Goal: Information Seeking & Learning: Learn about a topic

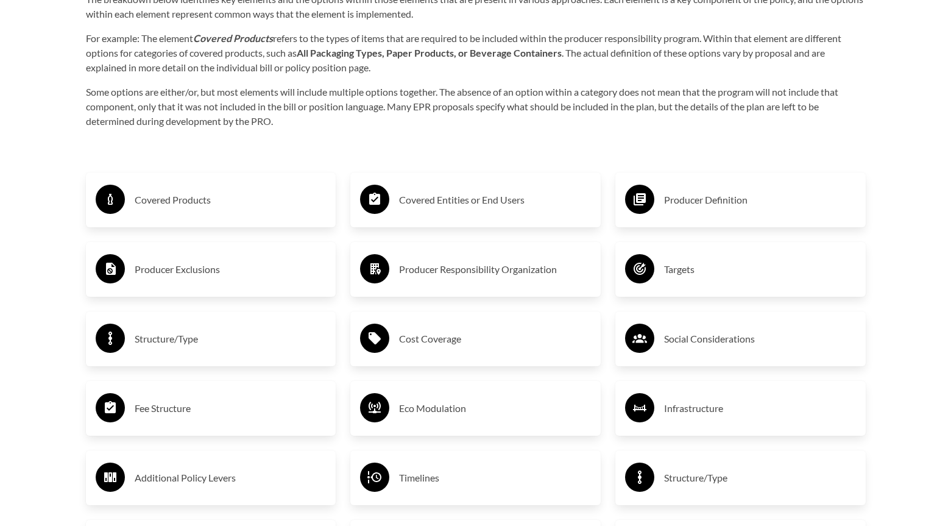
scroll to position [2011, 0]
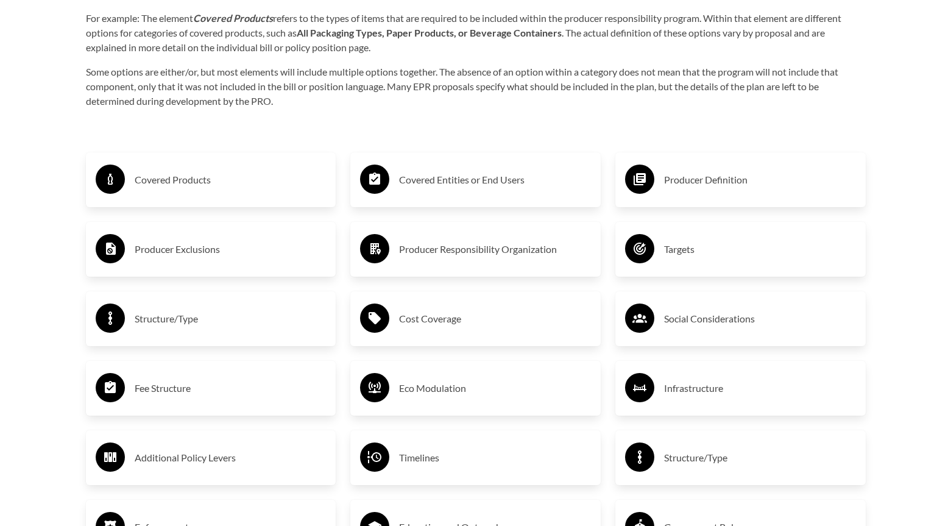
click at [213, 194] on div "Covered Products" at bounding box center [211, 179] width 231 height 35
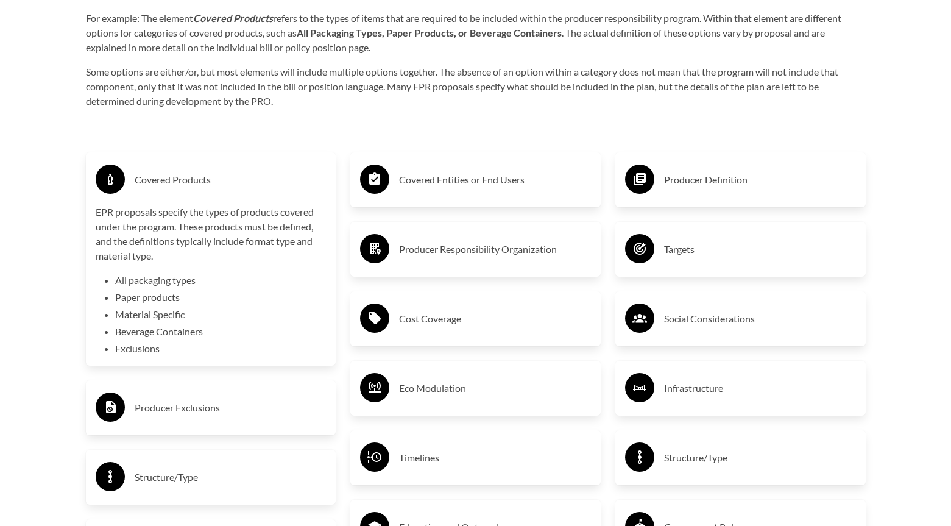
click at [213, 193] on div "Covered Products" at bounding box center [211, 179] width 231 height 35
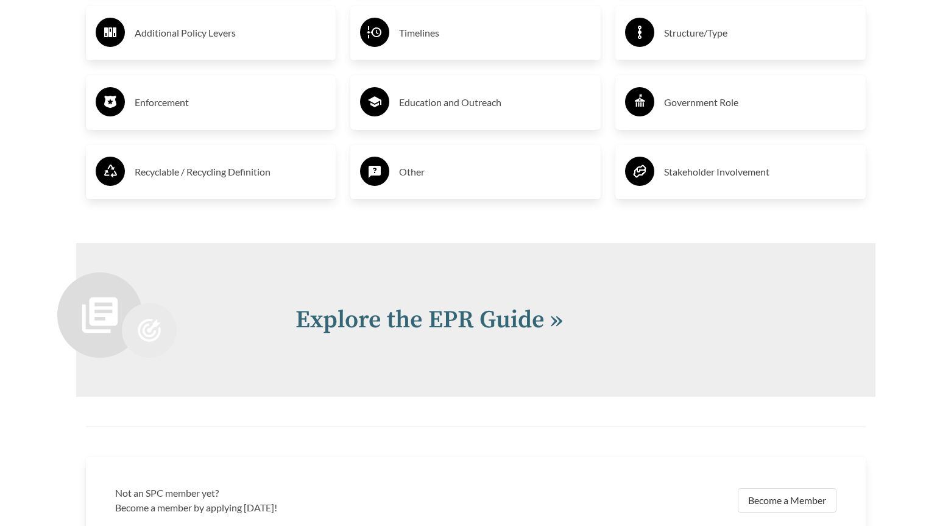
scroll to position [2666, 0]
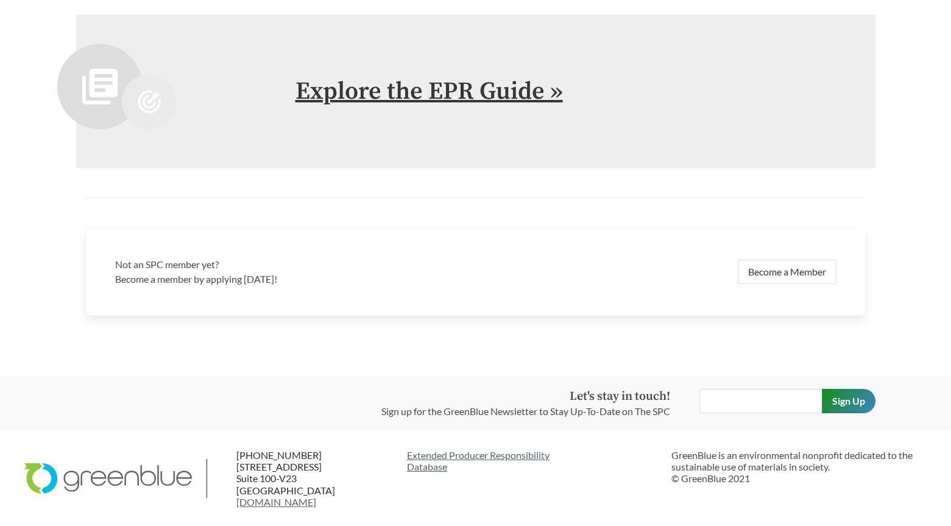
click at [394, 91] on link "Explore the EPR Guide »" at bounding box center [428, 91] width 267 height 30
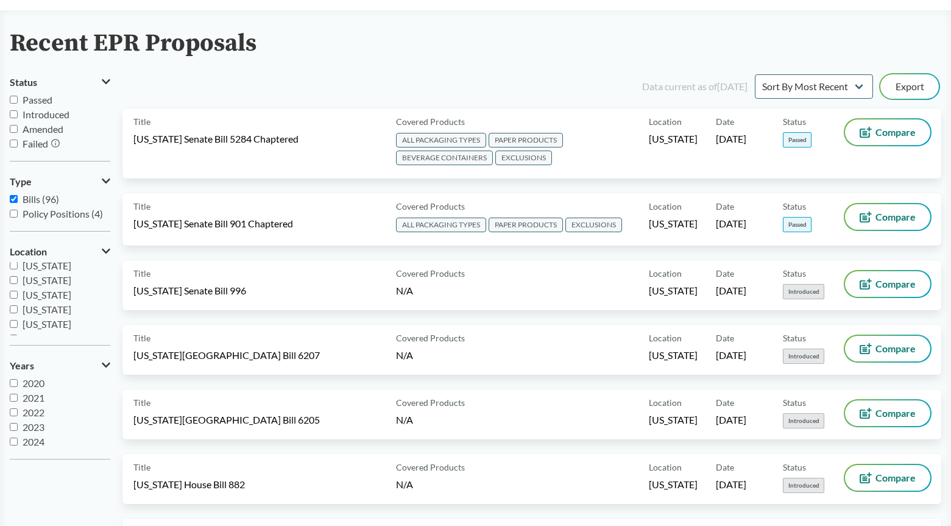
scroll to position [200, 0]
click at [47, 301] on span "[US_STATE]" at bounding box center [47, 303] width 49 height 12
click at [18, 301] on input "[US_STATE]" at bounding box center [14, 303] width 8 height 8
checkbox input "true"
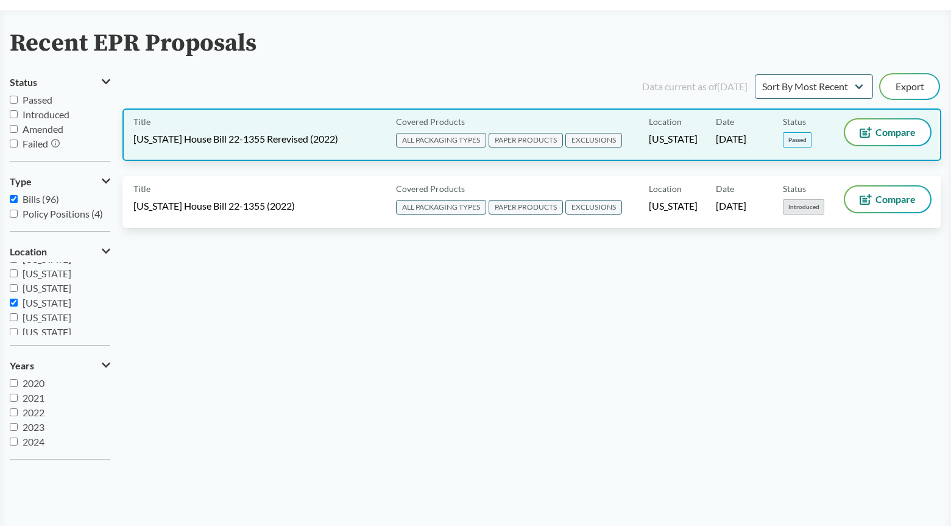
click at [587, 145] on span "EXCLUSIONS" at bounding box center [593, 140] width 57 height 15
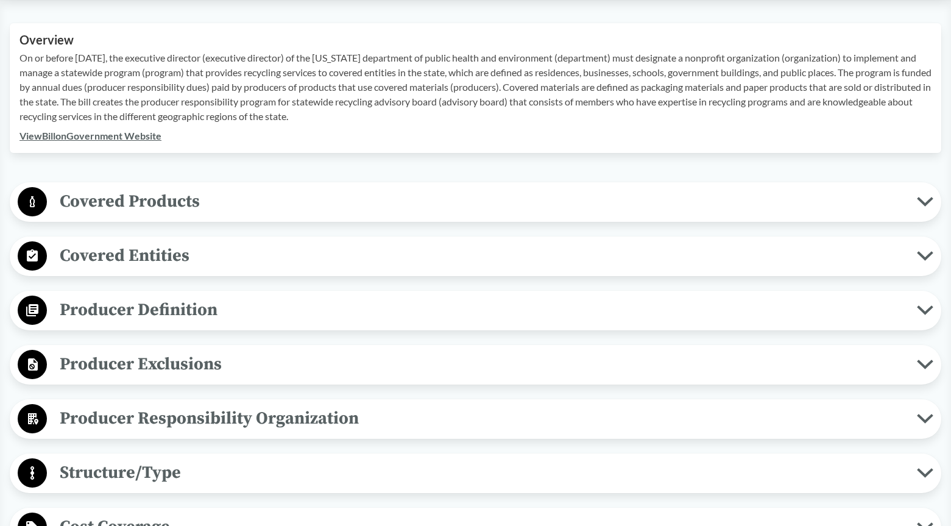
scroll to position [426, 0]
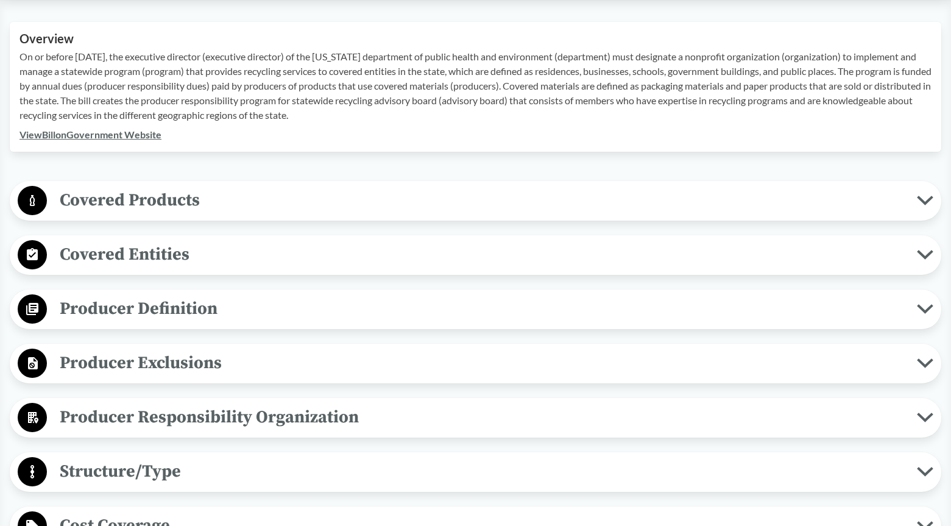
click at [532, 194] on span "Covered Products" at bounding box center [482, 199] width 870 height 27
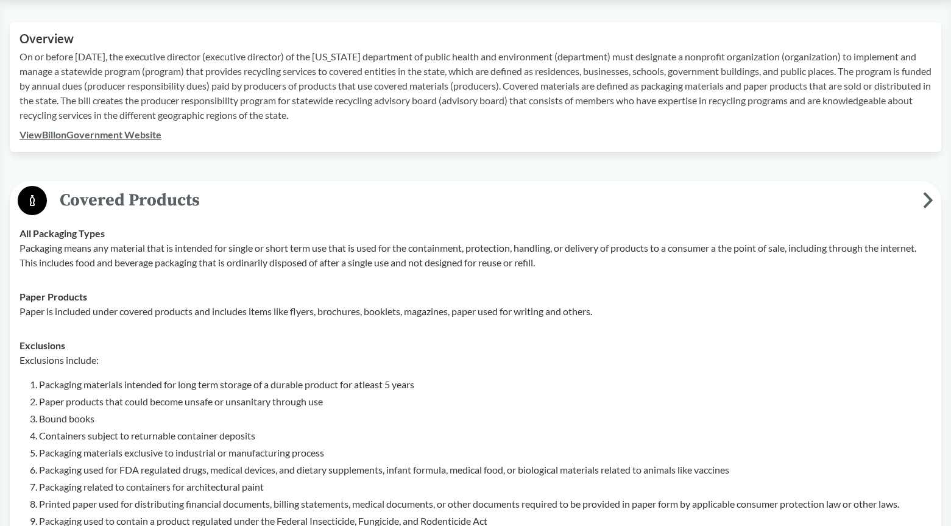
click at [532, 194] on span "Covered Products" at bounding box center [485, 199] width 876 height 27
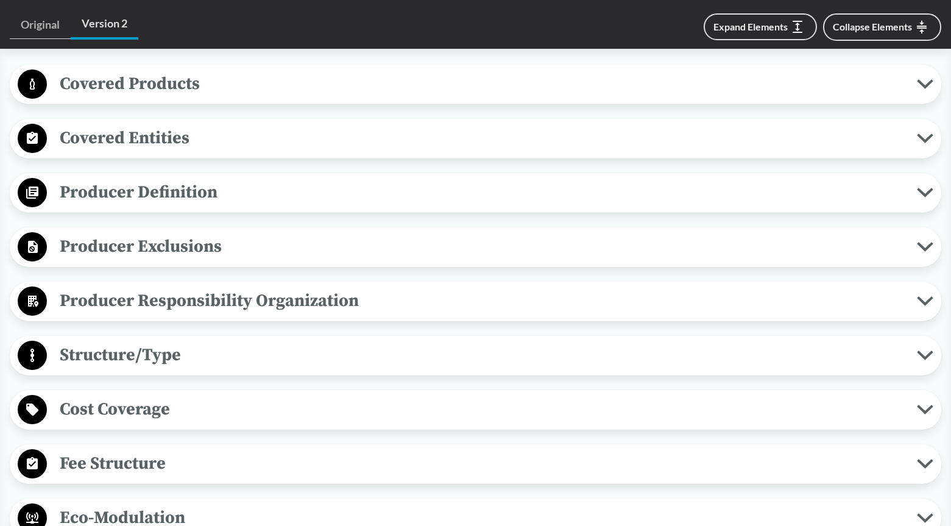
scroll to position [548, 0]
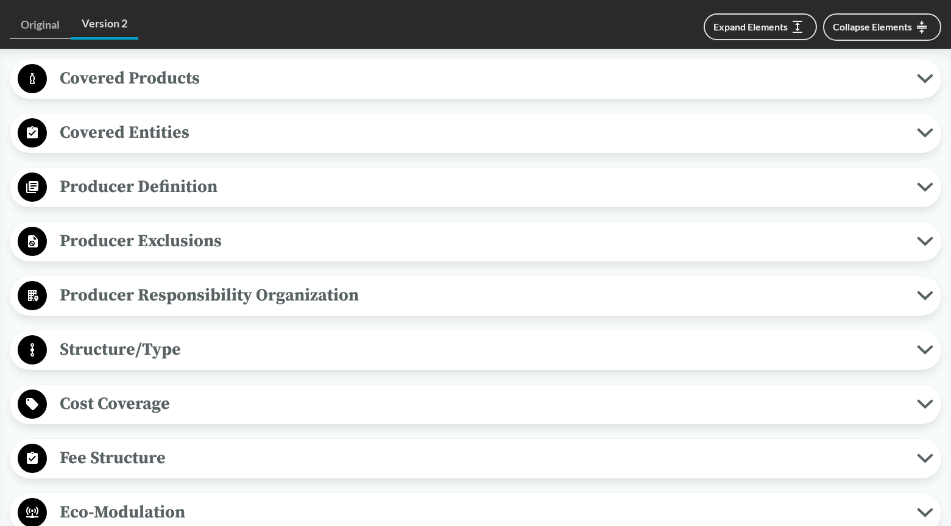
click at [512, 129] on span "Covered Entities" at bounding box center [482, 132] width 870 height 27
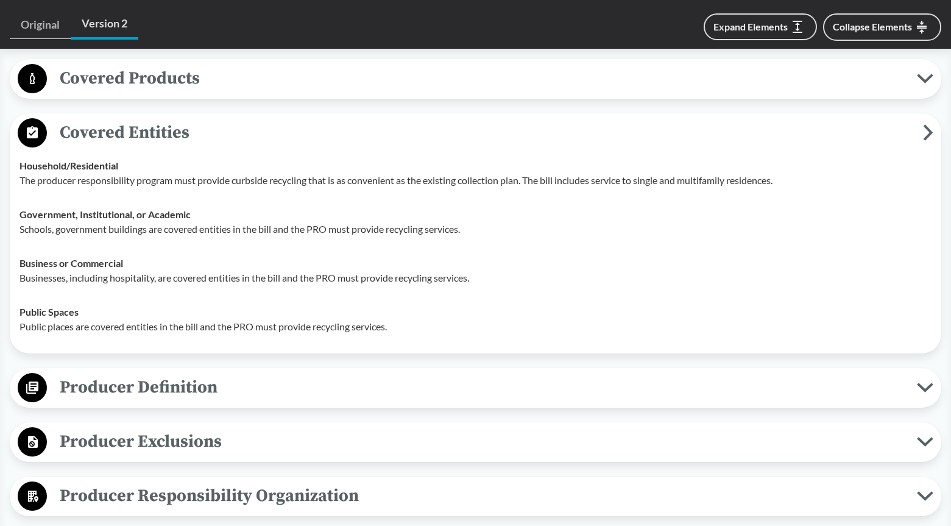
click at [511, 127] on span "Covered Entities" at bounding box center [485, 132] width 876 height 27
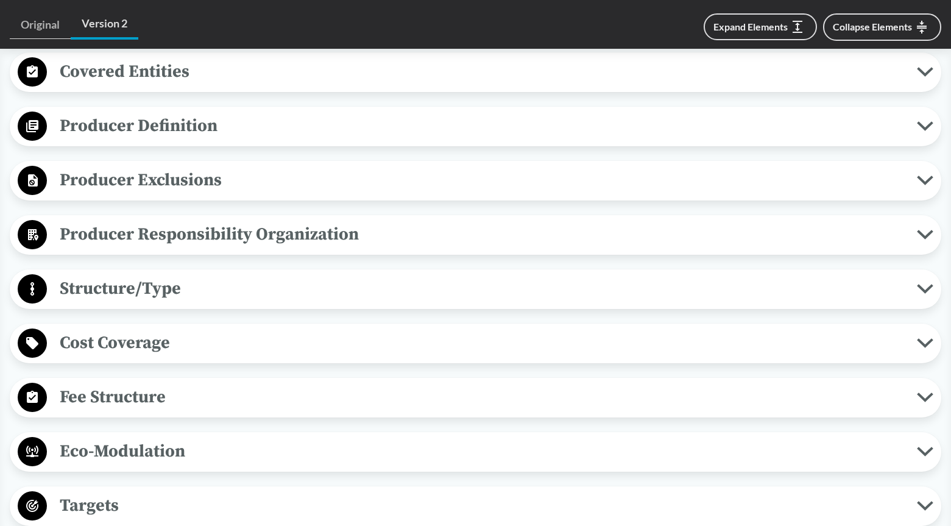
scroll to position [670, 0]
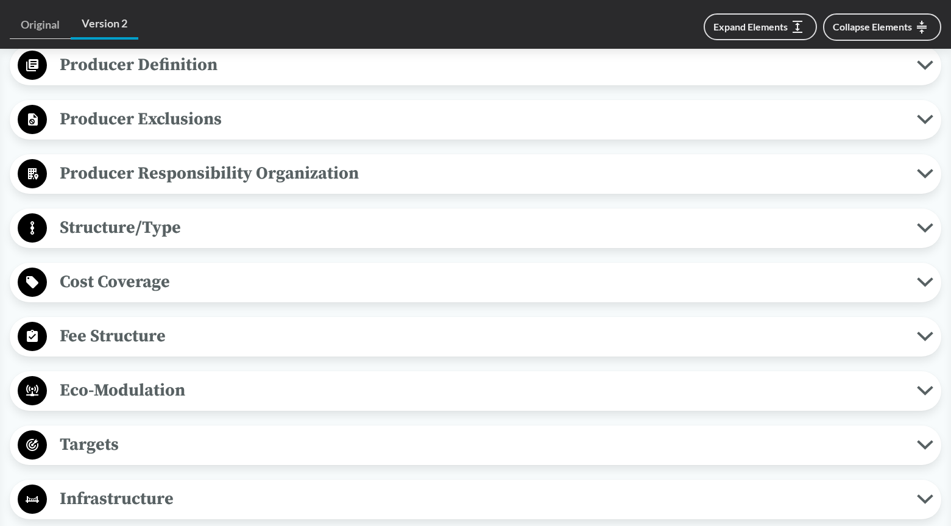
click at [218, 227] on span "Structure/Type" at bounding box center [482, 227] width 870 height 27
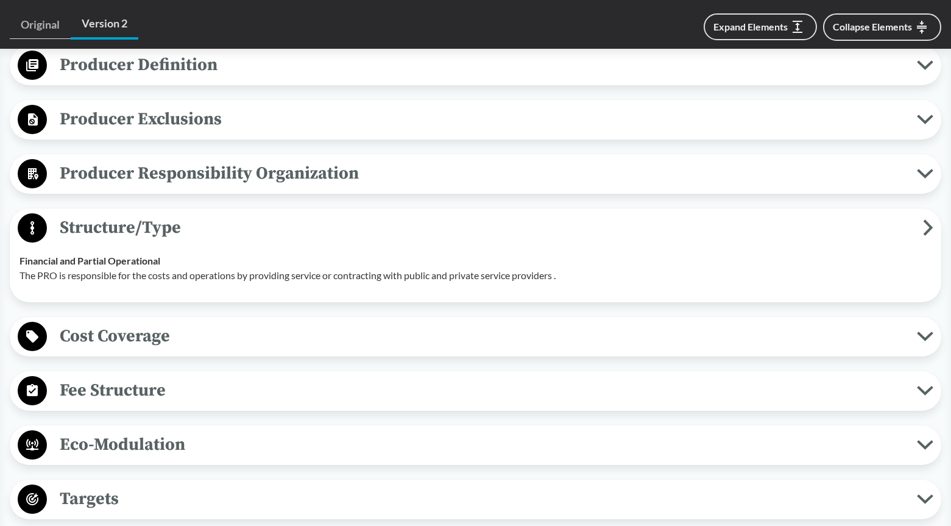
click at [218, 227] on span "Structure/Type" at bounding box center [485, 227] width 876 height 27
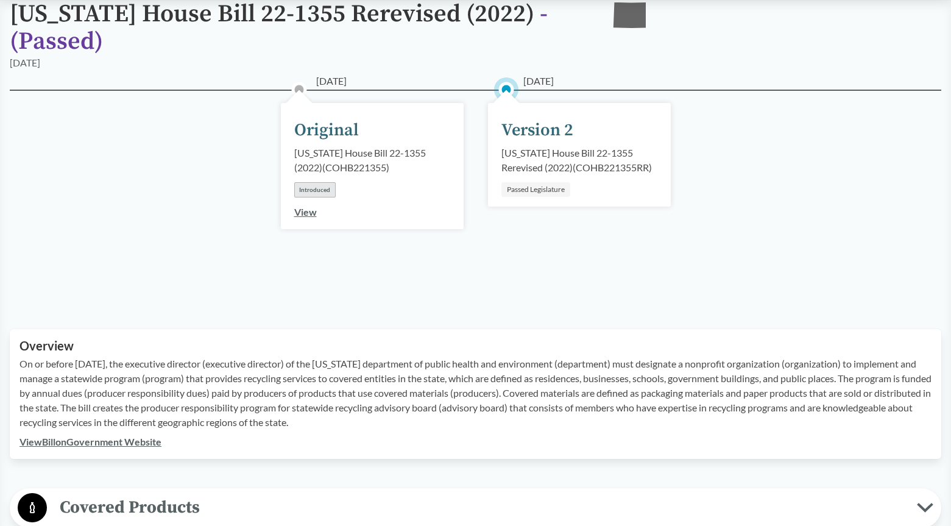
scroll to position [61, 0]
